Goal: Task Accomplishment & Management: Manage account settings

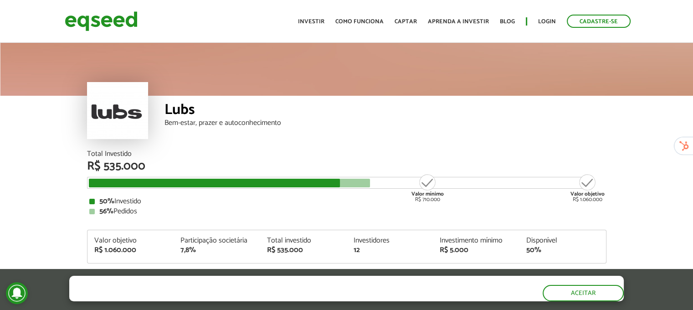
click at [570, 124] on div "Bem-estar, prazer e autoconhecimento" at bounding box center [386, 122] width 442 height 7
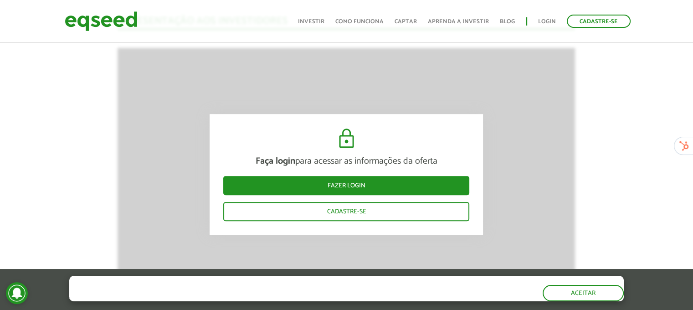
scroll to position [784, 0]
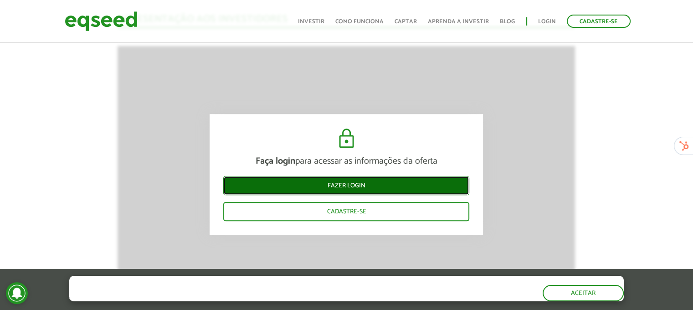
click at [360, 182] on link "Fazer login" at bounding box center [346, 185] width 246 height 19
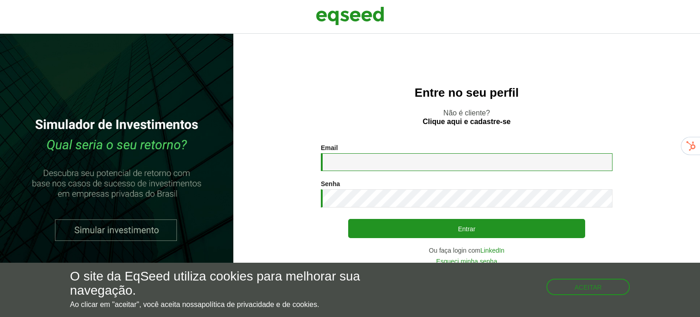
click at [345, 164] on input "Email *" at bounding box center [467, 162] width 292 height 18
type input "**********"
click at [592, 286] on button "Aceitar" at bounding box center [589, 285] width 82 height 15
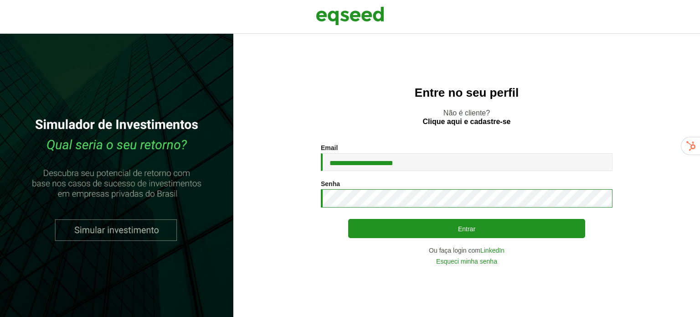
click at [348, 219] on button "Entrar" at bounding box center [466, 228] width 237 height 19
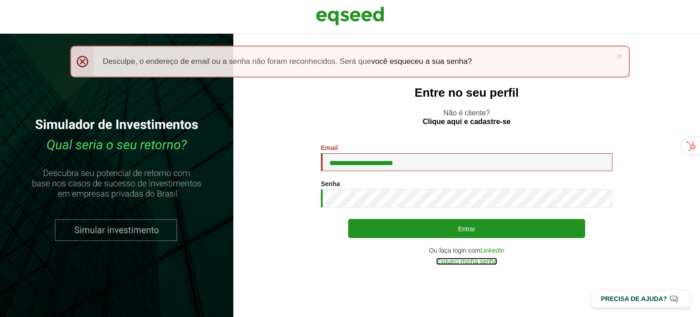
click at [476, 262] on link "Esqueci minha senha" at bounding box center [466, 261] width 61 height 6
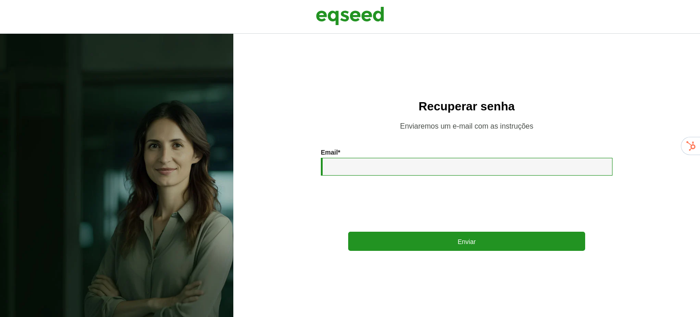
click at [363, 167] on input "Email *" at bounding box center [467, 167] width 292 height 18
type input "**********"
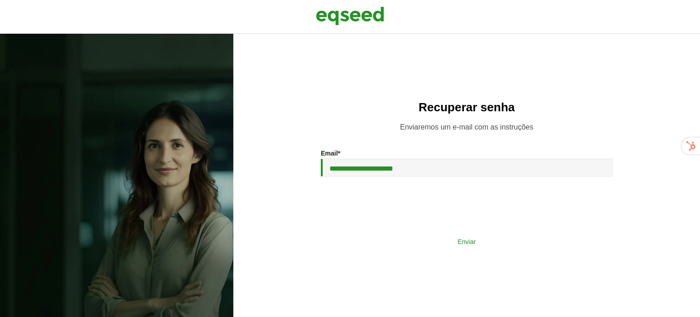
click at [468, 242] on button "Enviar" at bounding box center [466, 240] width 237 height 17
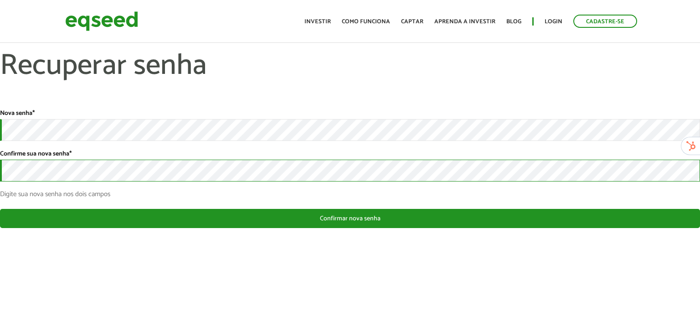
click at [0, 209] on button "Confirmar nova senha" at bounding box center [350, 218] width 700 height 19
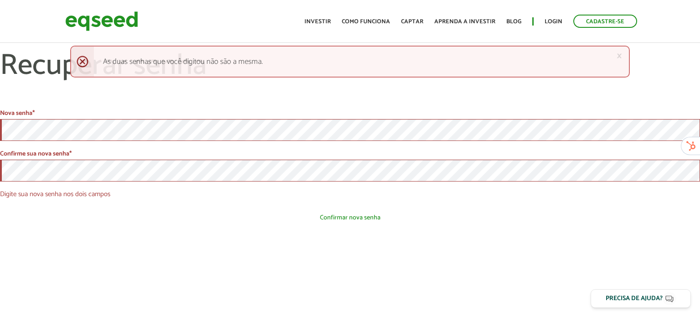
click at [346, 220] on button "Confirmar nova senha" at bounding box center [350, 217] width 700 height 17
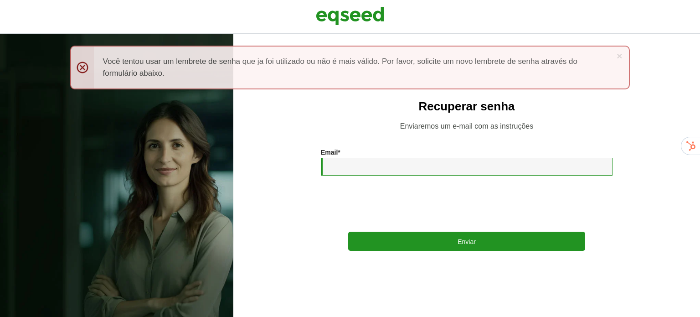
click at [388, 167] on input "Email *" at bounding box center [467, 167] width 292 height 18
type input "**********"
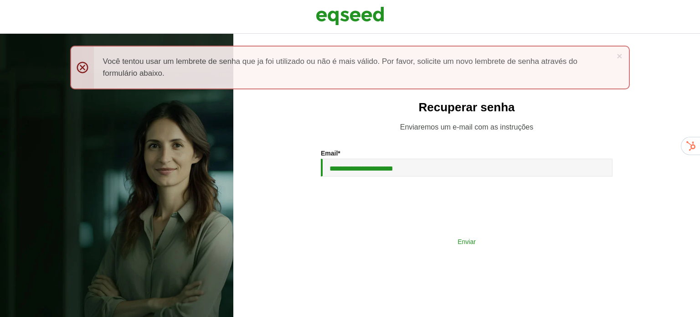
click at [471, 245] on button "Enviar" at bounding box center [466, 240] width 237 height 17
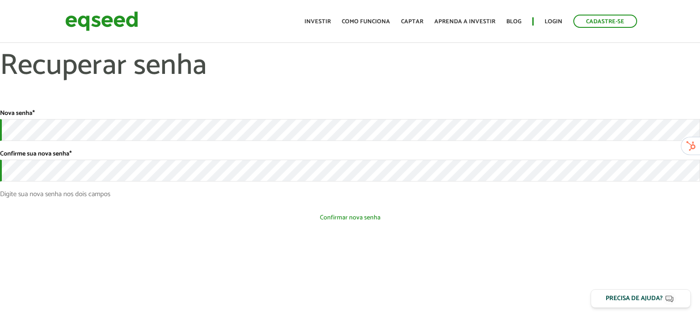
click at [328, 218] on button "Confirmar nova senha" at bounding box center [350, 217] width 700 height 17
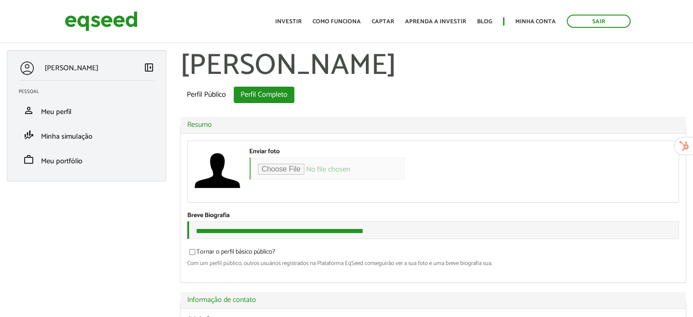
type input "**********"
click at [334, 21] on link "Como funciona" at bounding box center [337, 22] width 48 height 6
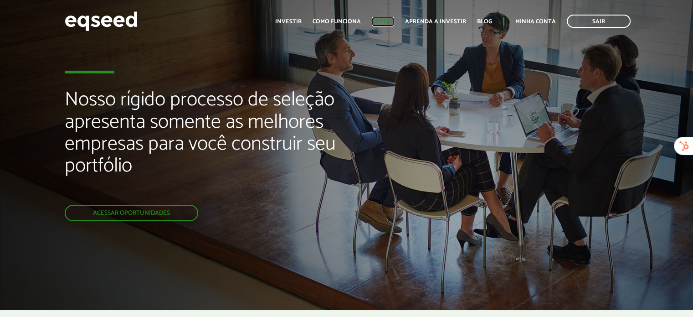
click at [391, 20] on link "Captar" at bounding box center [383, 22] width 22 height 6
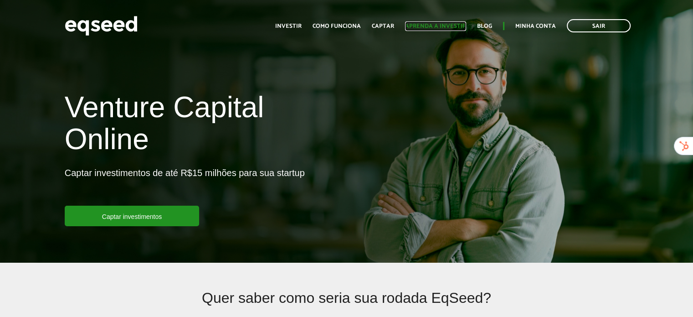
click at [441, 27] on link "Aprenda a investir" at bounding box center [435, 26] width 61 height 6
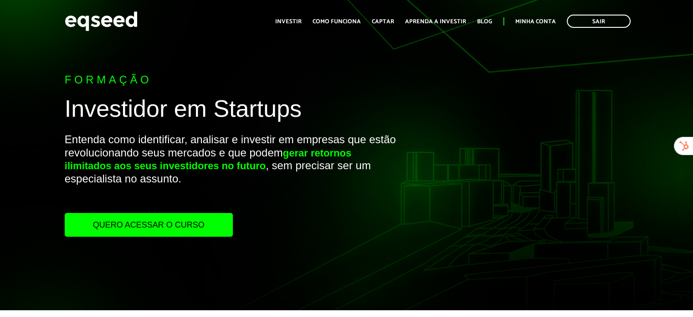
click at [374, 92] on div "Formação Investidor em Startups Entenda como identificar, analisar e investir e…" at bounding box center [231, 154] width 333 height 163
